Goal: Transaction & Acquisition: Purchase product/service

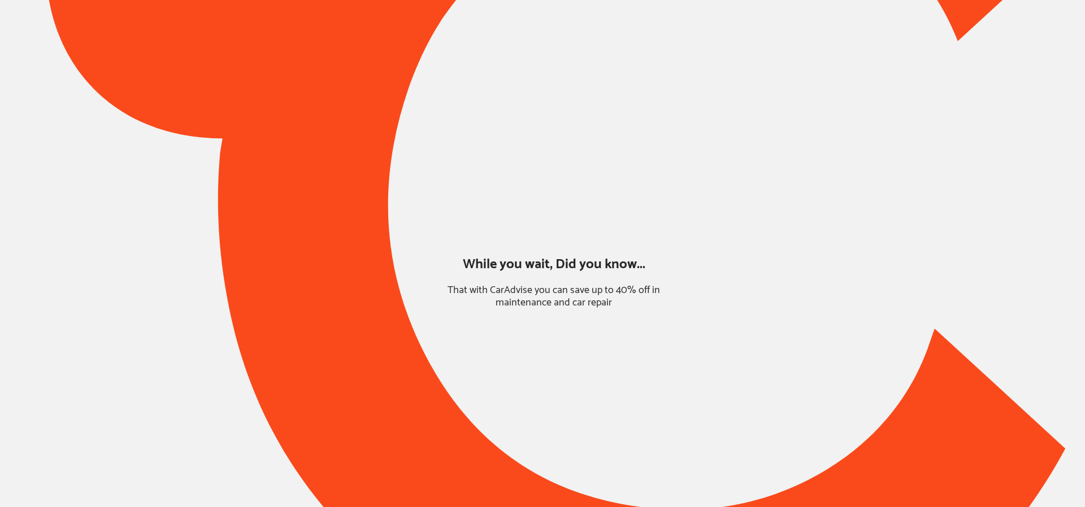
type input "*****"
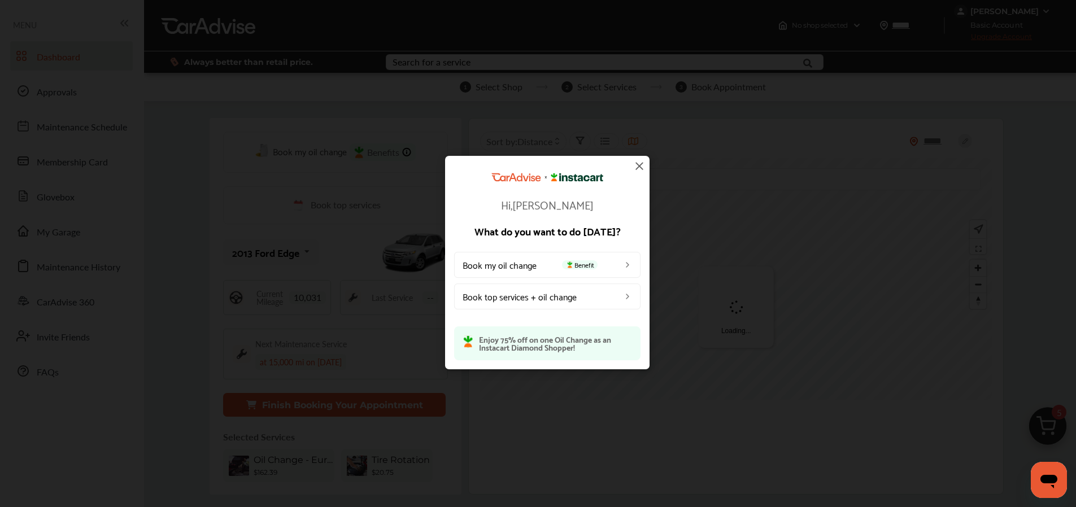
click at [65, 230] on div "Hi, Laurie What do you want to do today? Book my oil change Benefit Book top se…" at bounding box center [547, 262] width 1094 height 525
click at [638, 165] on img at bounding box center [640, 166] width 14 height 14
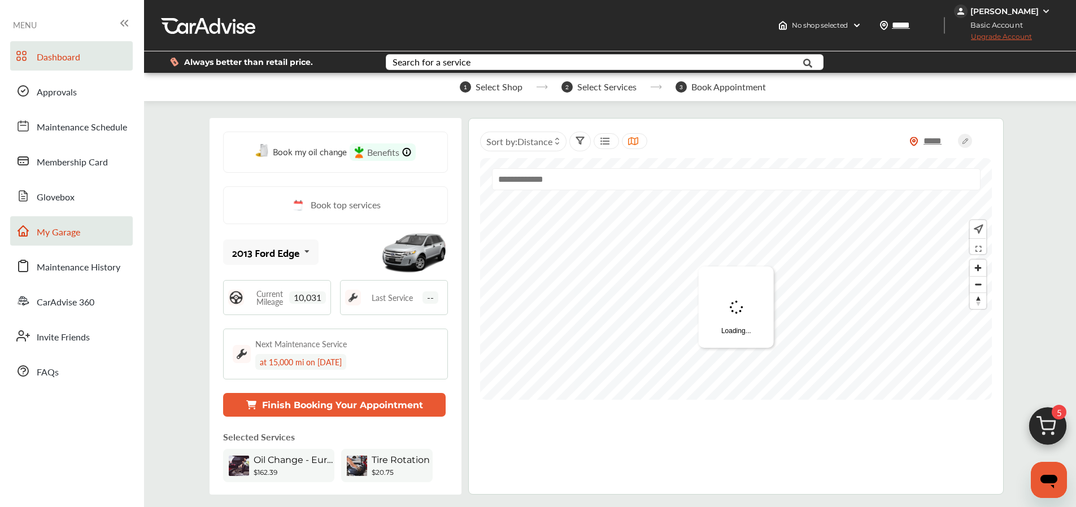
click at [62, 224] on link "My Garage" at bounding box center [71, 230] width 123 height 29
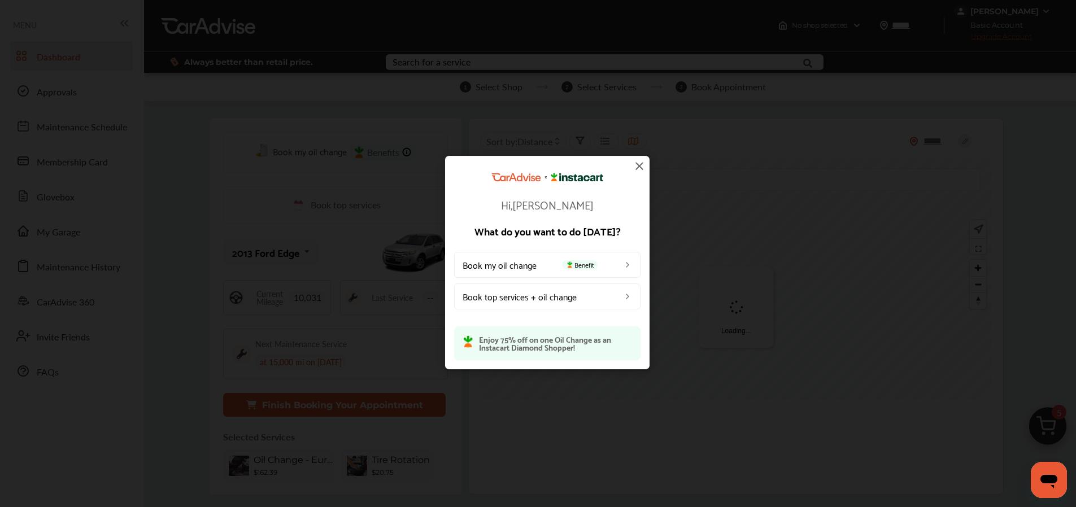
click at [639, 168] on img at bounding box center [640, 166] width 14 height 14
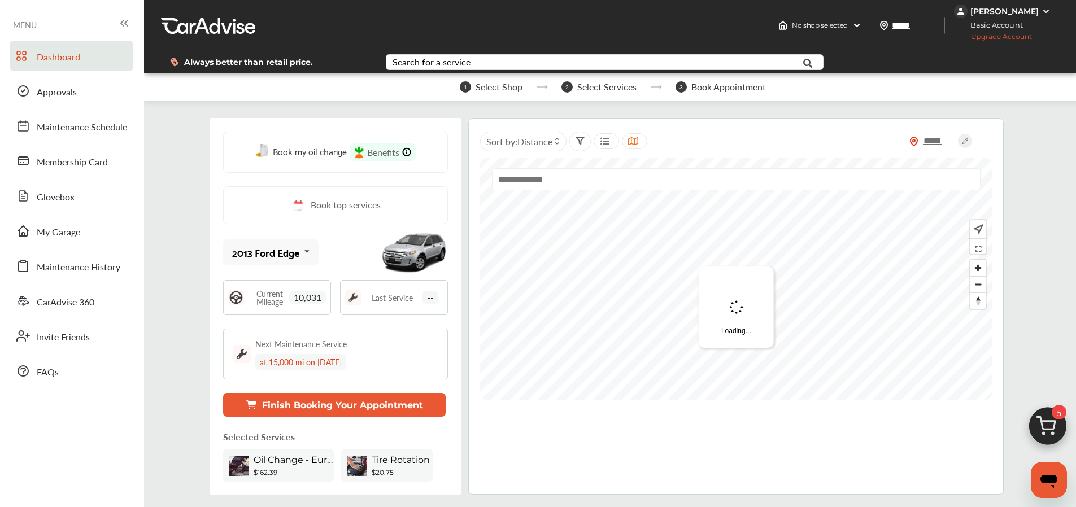
click at [639, 166] on div at bounding box center [736, 163] width 512 height 11
click at [102, 225] on link "My Garage" at bounding box center [71, 230] width 123 height 29
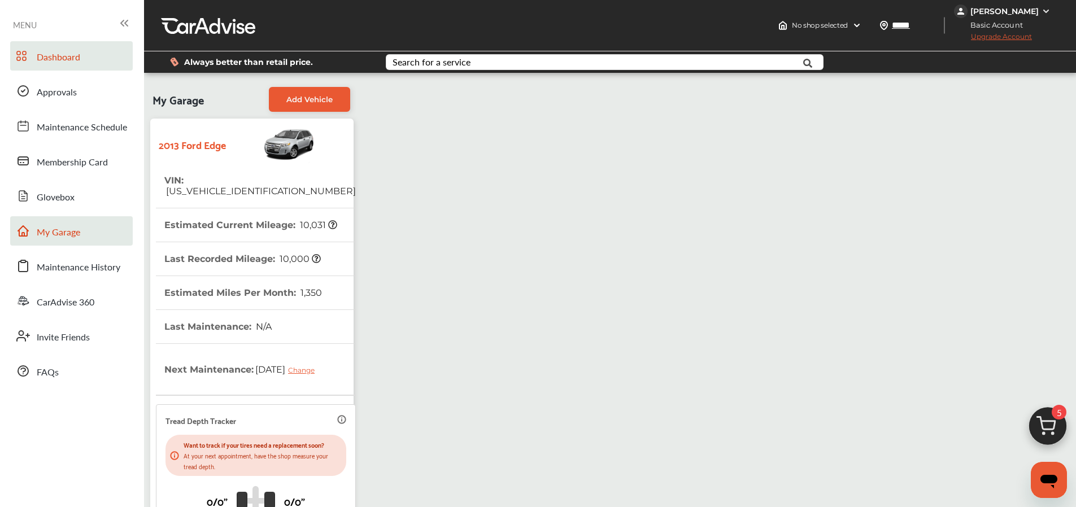
click at [59, 56] on span "Dashboard" at bounding box center [58, 57] width 43 height 15
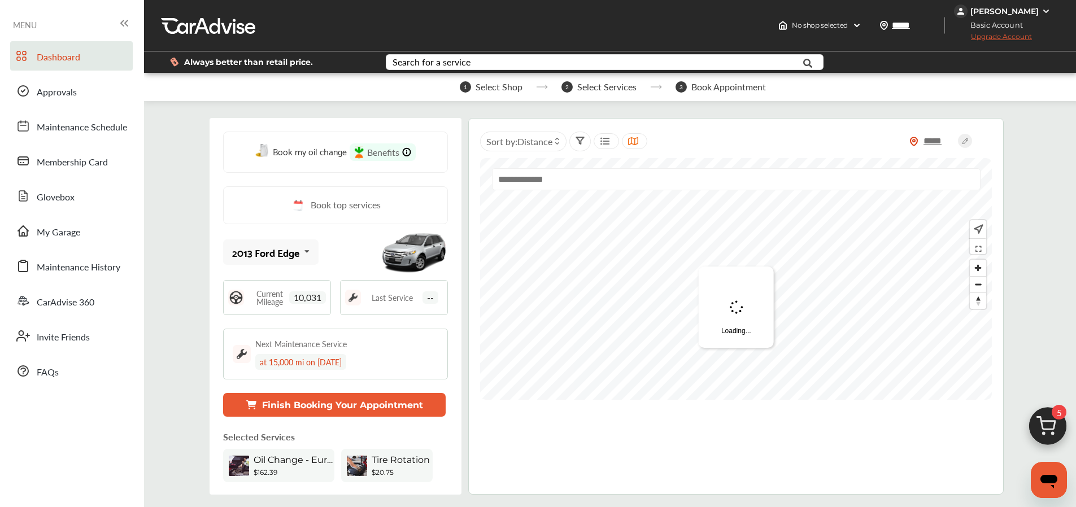
click at [1035, 420] on img at bounding box center [1048, 429] width 54 height 54
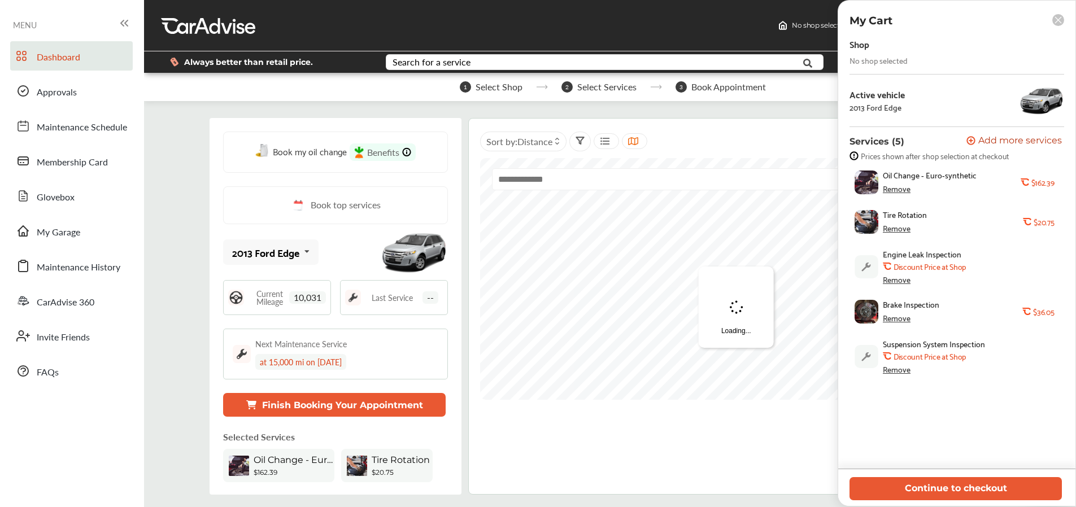
click at [895, 228] on div "Remove" at bounding box center [897, 228] width 28 height 9
click at [894, 276] on div "Remove" at bounding box center [897, 279] width 28 height 9
drag, startPoint x: 893, startPoint y: 317, endPoint x: 909, endPoint y: 331, distance: 20.8
click at [893, 318] on div "Remove" at bounding box center [897, 319] width 28 height 9
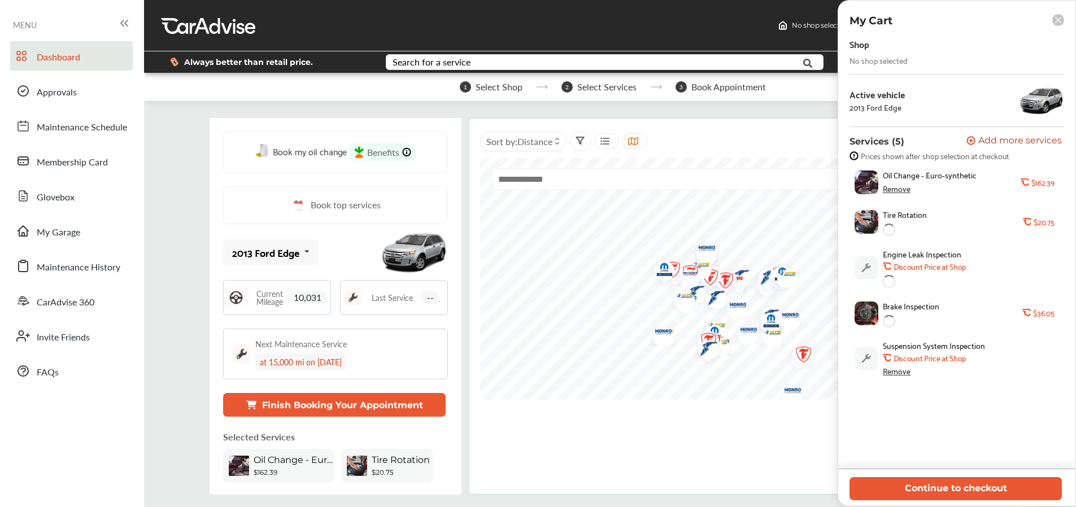
click at [899, 371] on div "Remove" at bounding box center [897, 371] width 28 height 9
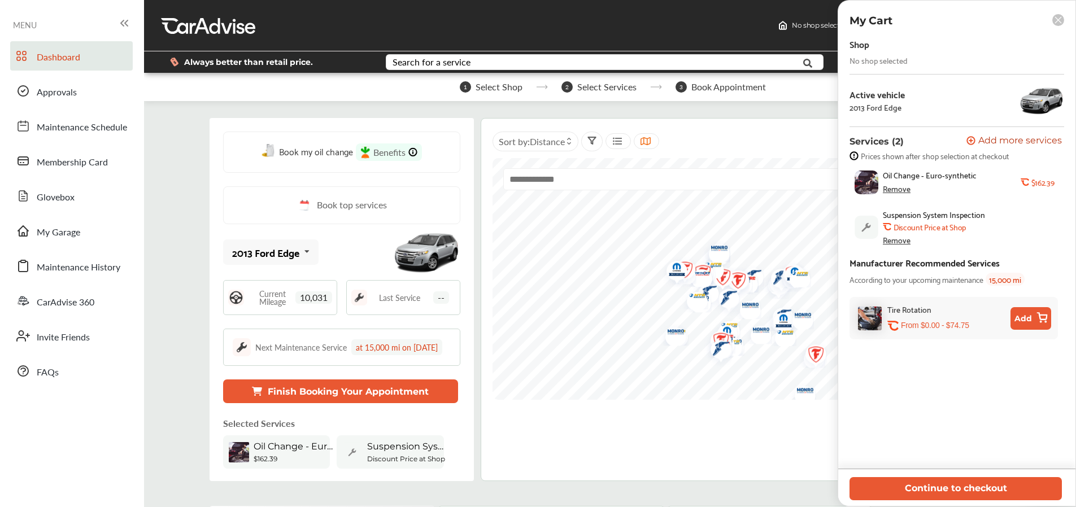
click at [899, 242] on div "Remove" at bounding box center [897, 240] width 28 height 9
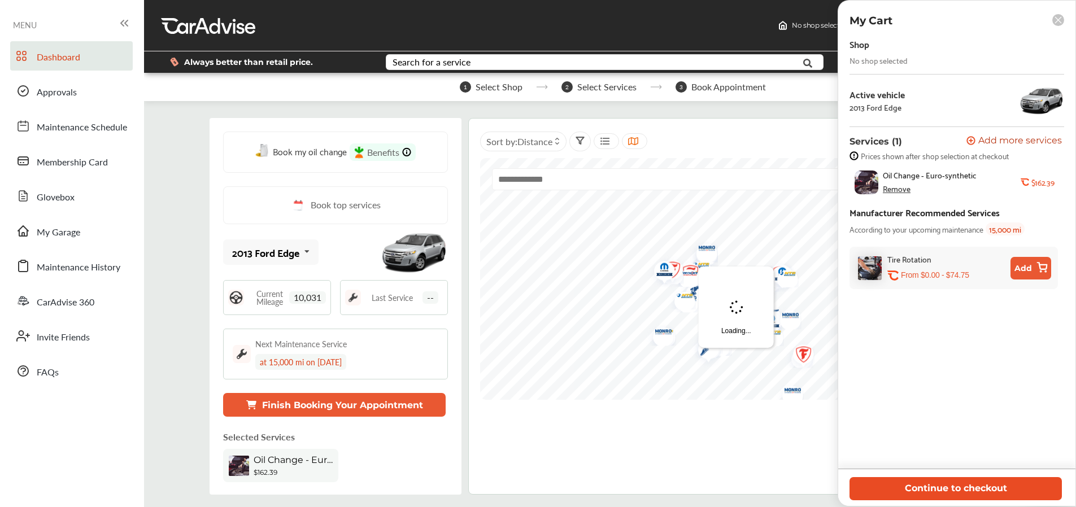
click at [924, 493] on button "Continue to checkout" at bounding box center [956, 488] width 212 height 23
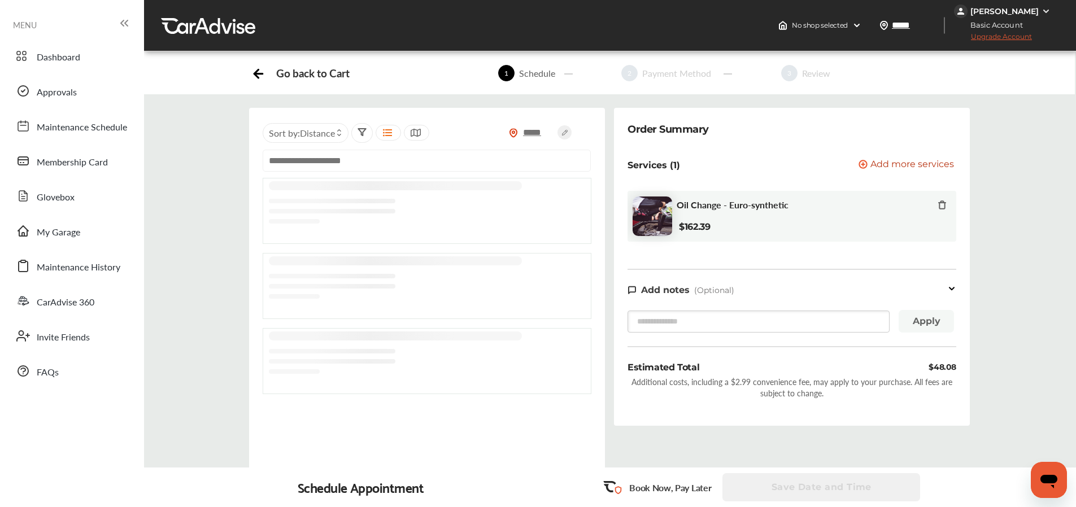
click at [377, 158] on input "text" at bounding box center [427, 161] width 328 height 22
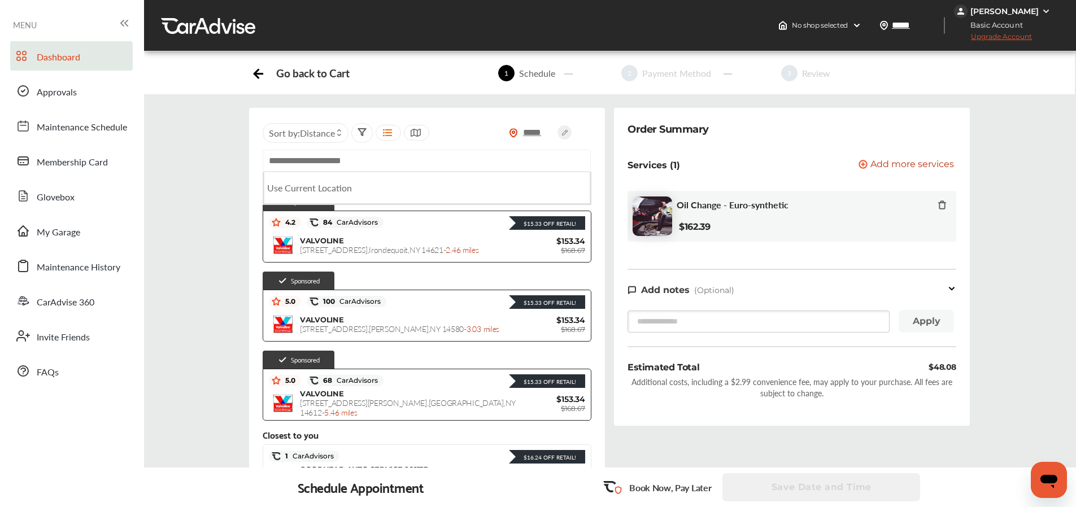
click at [95, 55] on link "Dashboard" at bounding box center [71, 55] width 123 height 29
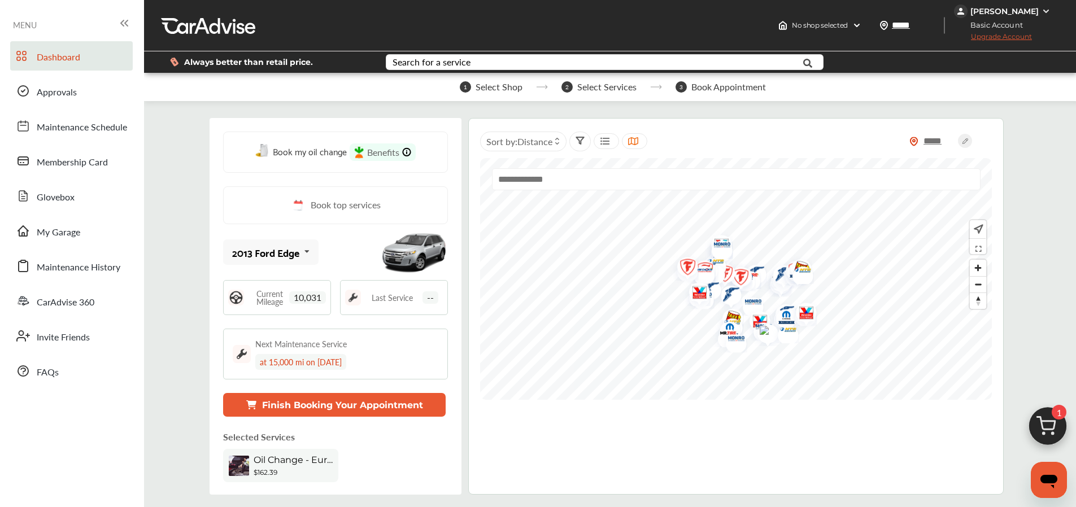
click at [1054, 417] on span "1" at bounding box center [1059, 412] width 15 height 15
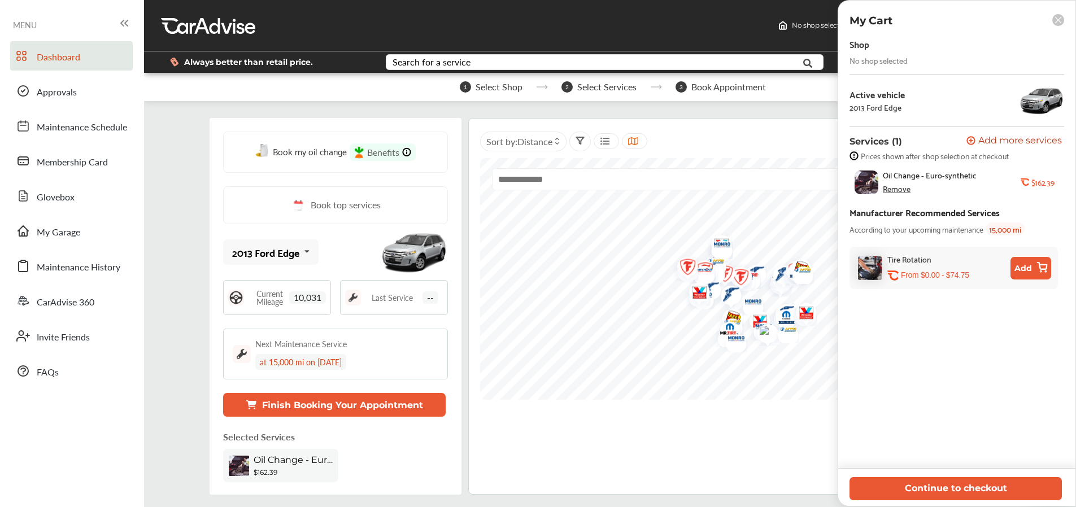
click at [894, 188] on div "Remove" at bounding box center [897, 188] width 28 height 9
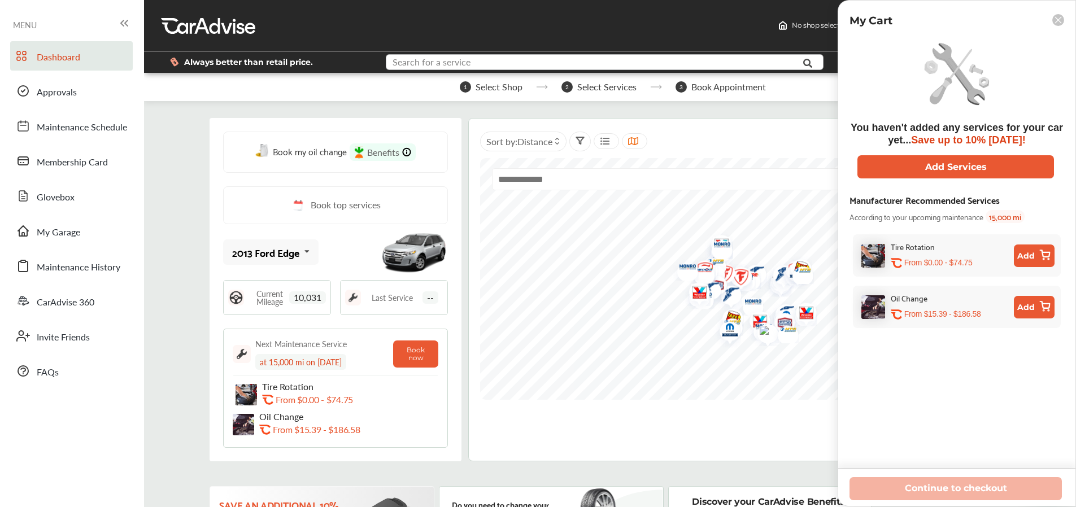
click at [482, 60] on input "text" at bounding box center [586, 64] width 399 height 18
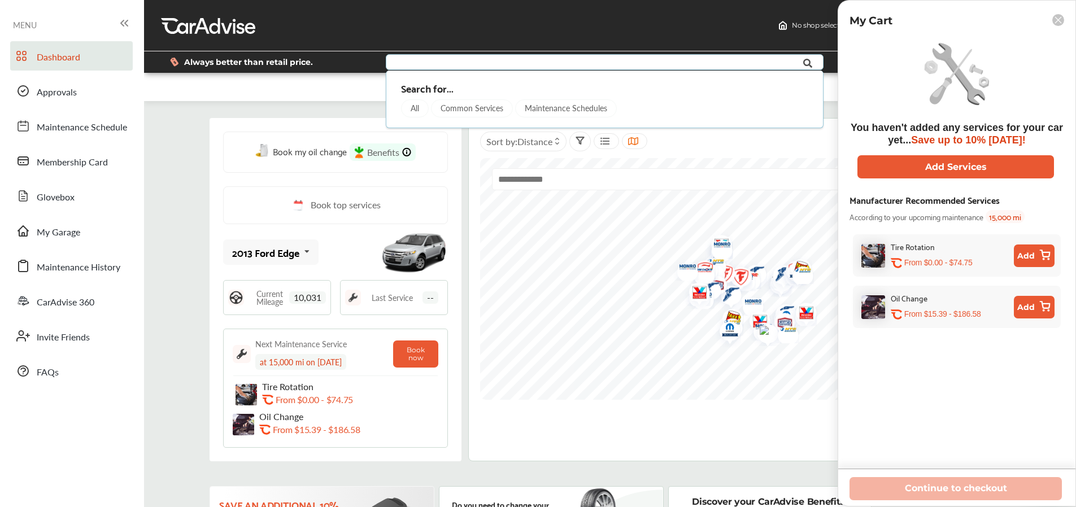
click at [241, 119] on div "Book my oil change Benefits Book top services 2013 Ford Edge 2013 Ford Edge Cur…" at bounding box center [336, 289] width 252 height 343
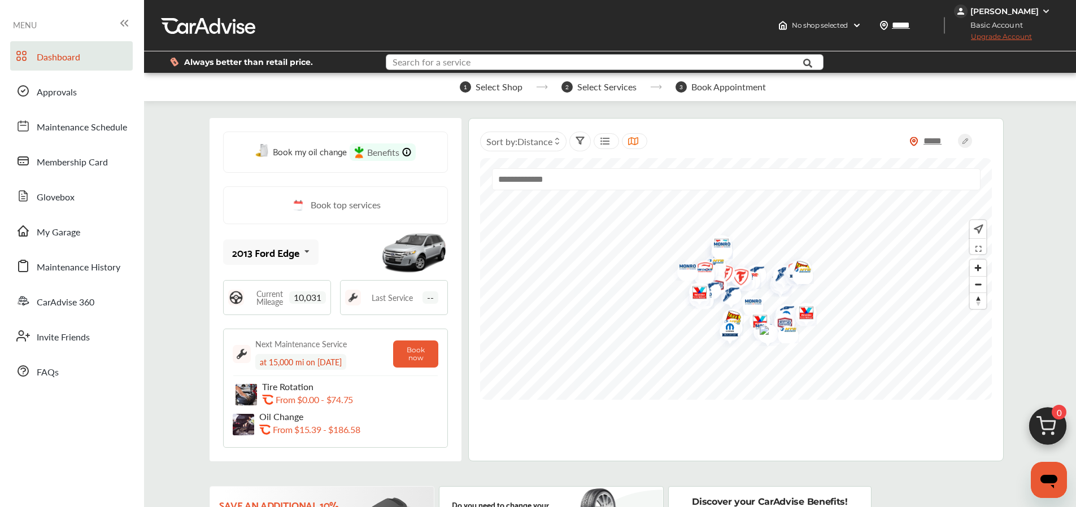
click at [481, 63] on input "text" at bounding box center [586, 64] width 399 height 18
click at [476, 58] on input "text" at bounding box center [586, 64] width 399 height 18
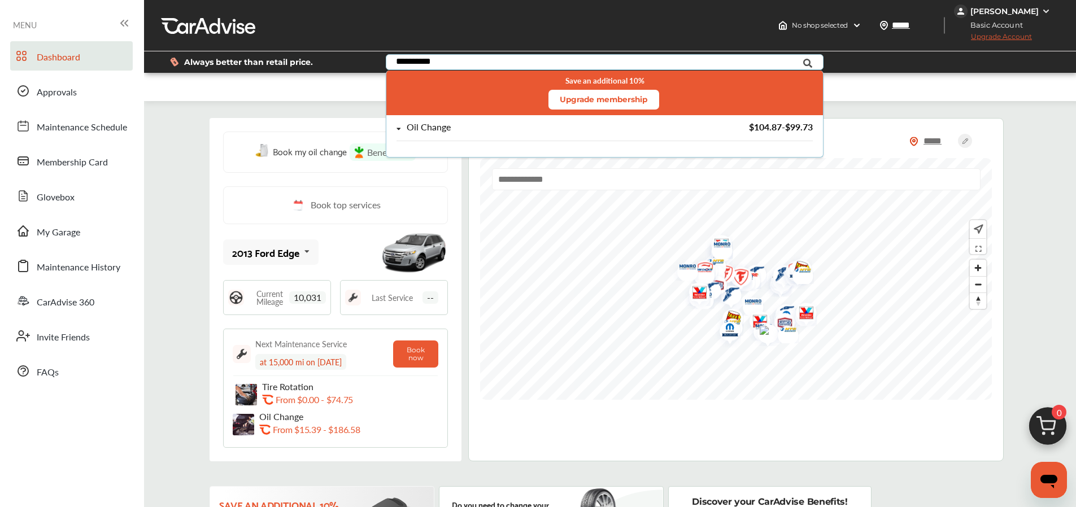
type input "**********"
click at [438, 129] on div "Oil Change" at bounding box center [429, 128] width 44 height 10
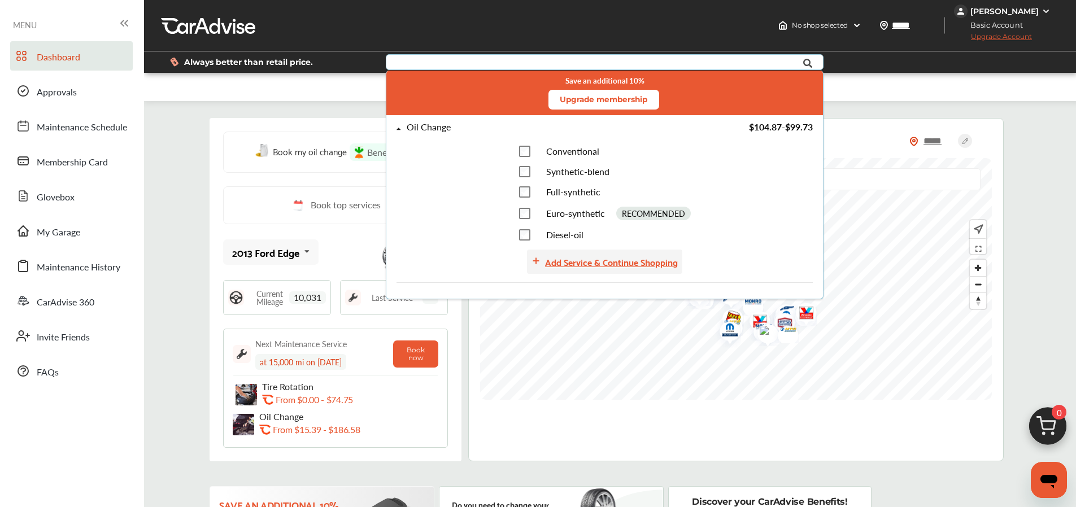
click at [566, 262] on div "Add Service & Continue Shopping" at bounding box center [611, 261] width 133 height 15
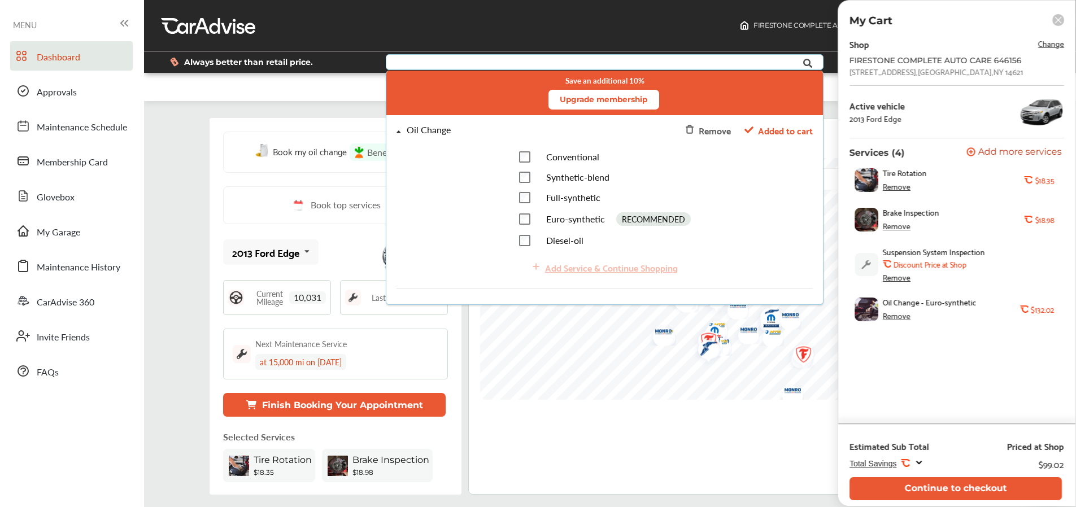
click at [1059, 19] on rect at bounding box center [1058, 20] width 12 height 12
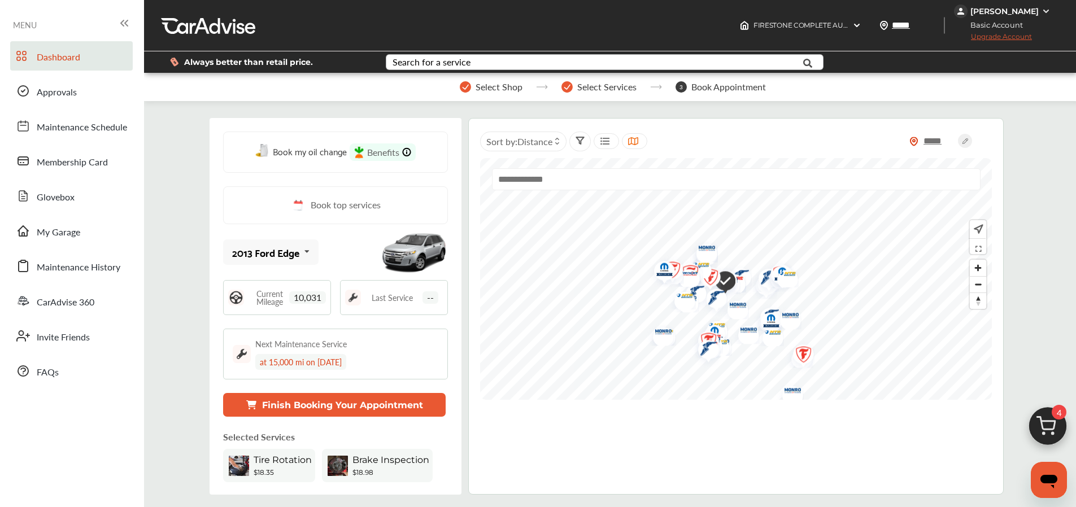
click at [1041, 416] on img at bounding box center [1048, 429] width 54 height 54
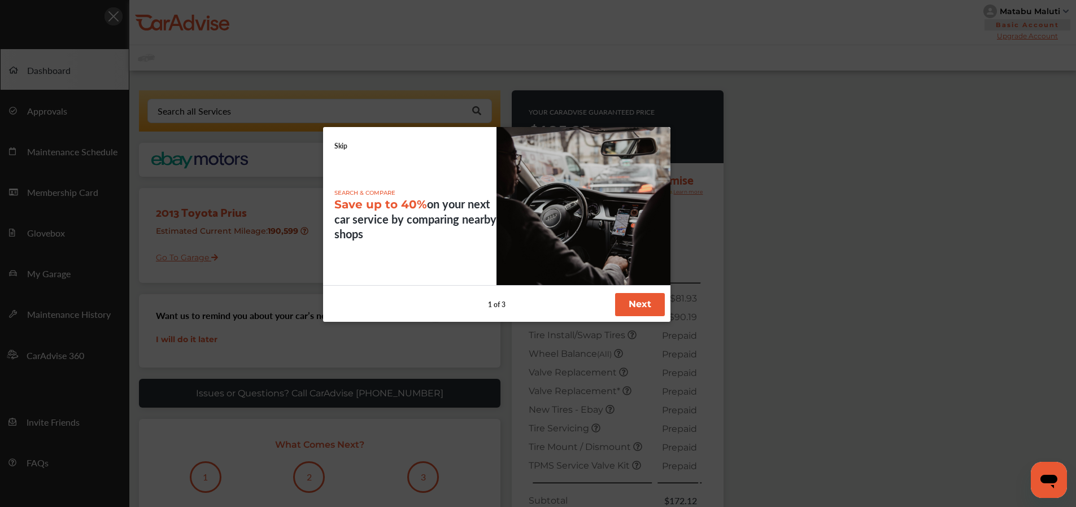
click at [625, 301] on button "Next" at bounding box center [640, 304] width 50 height 23
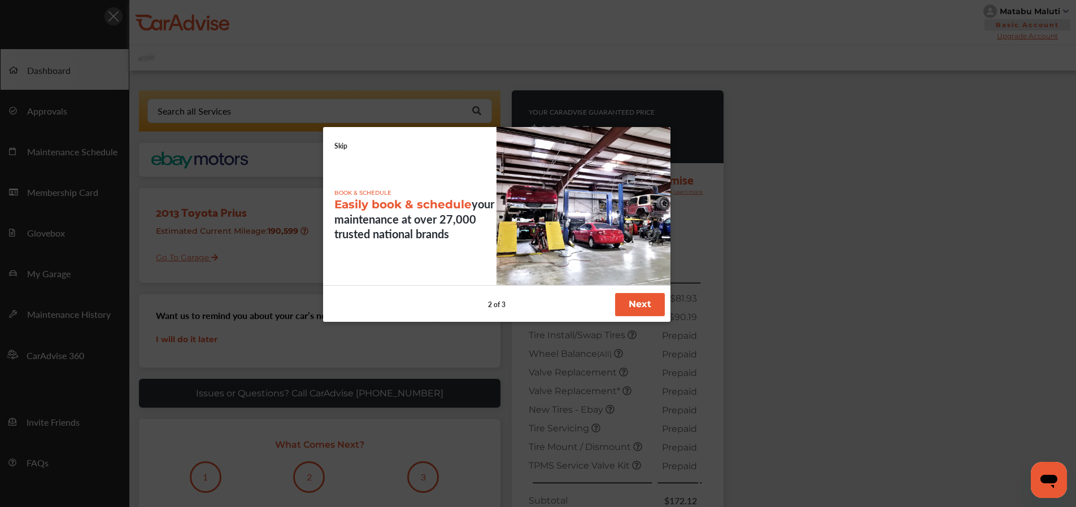
click at [626, 301] on button "Next" at bounding box center [640, 304] width 50 height 23
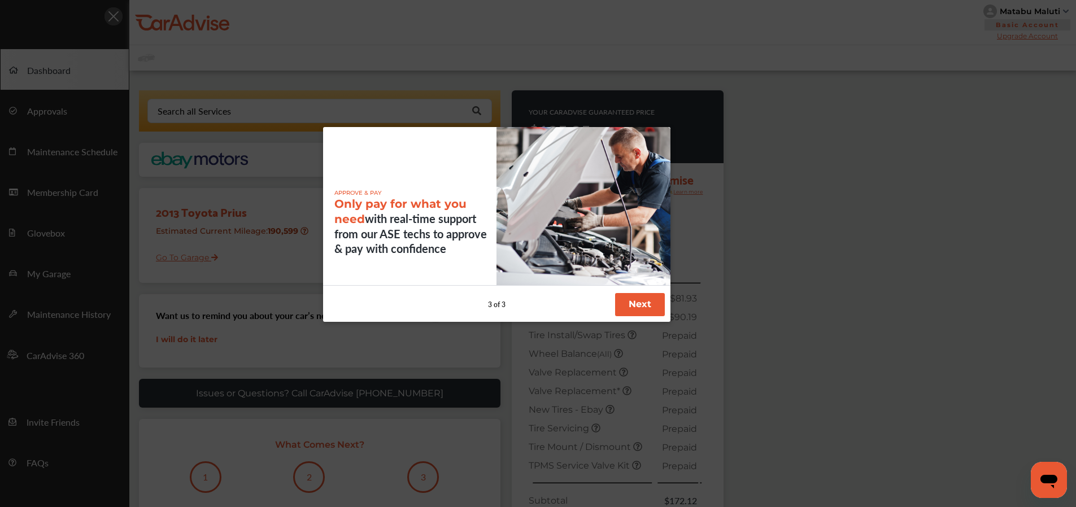
click at [627, 299] on button "Next" at bounding box center [640, 304] width 50 height 23
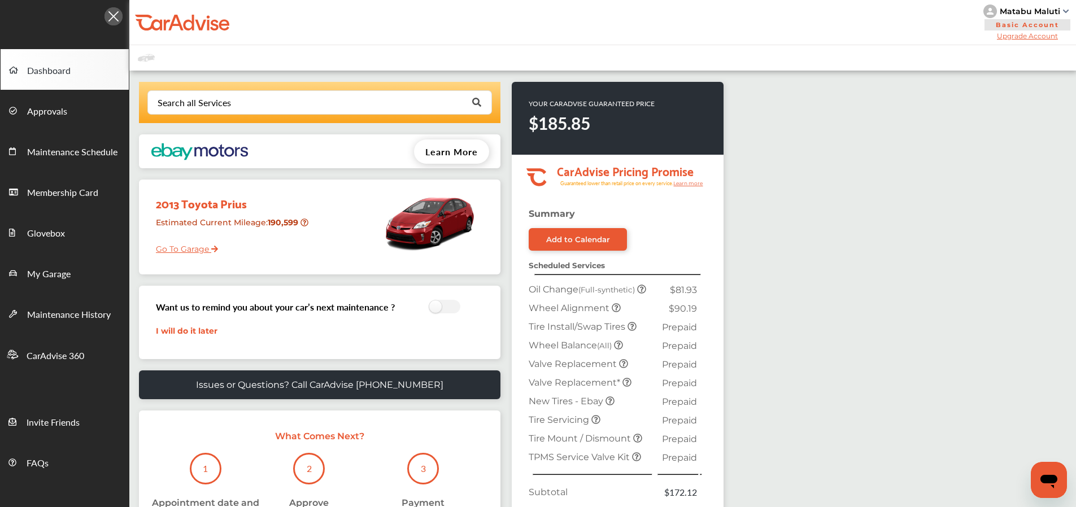
drag, startPoint x: 1033, startPoint y: 10, endPoint x: 1020, endPoint y: 18, distance: 16.0
click at [1033, 10] on div "Matabu Maluti" at bounding box center [1030, 11] width 60 height 10
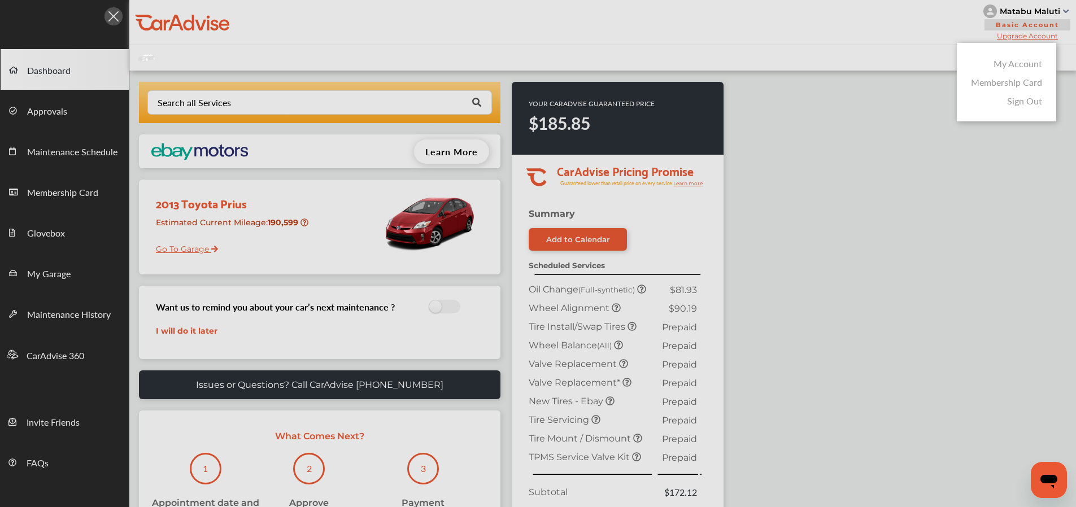
click at [1020, 65] on link "My Account" at bounding box center [1018, 63] width 49 height 13
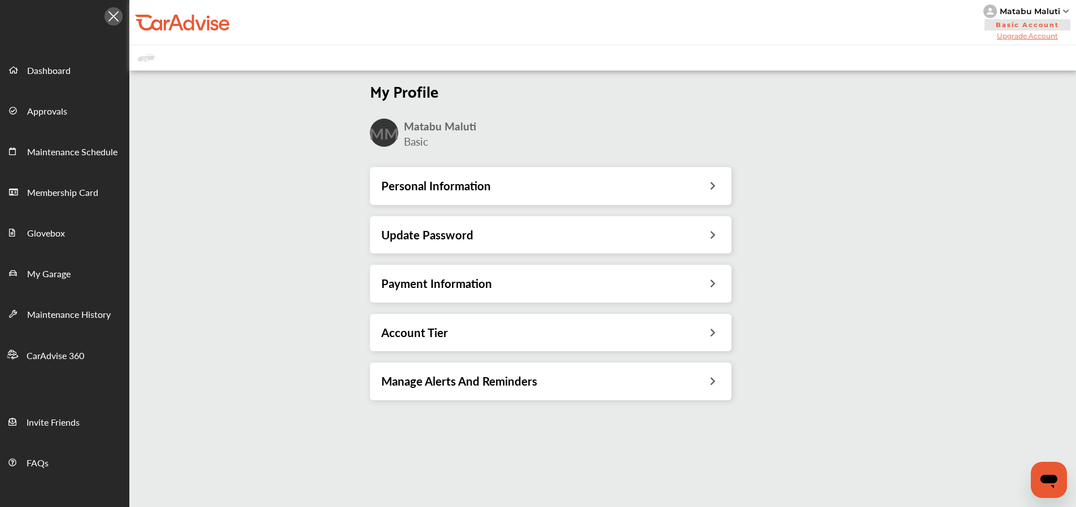
click at [458, 280] on h3 "Payment Information" at bounding box center [436, 283] width 111 height 15
